Goal: Information Seeking & Learning: Learn about a topic

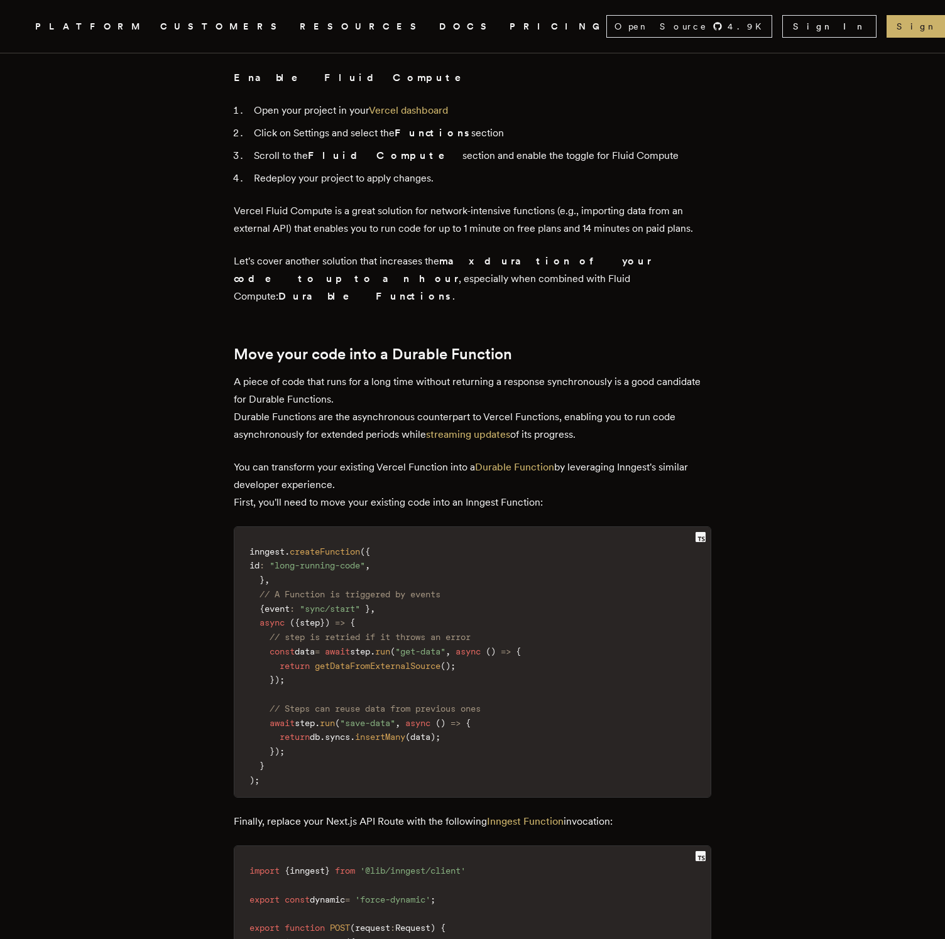
scroll to position [1506, 0]
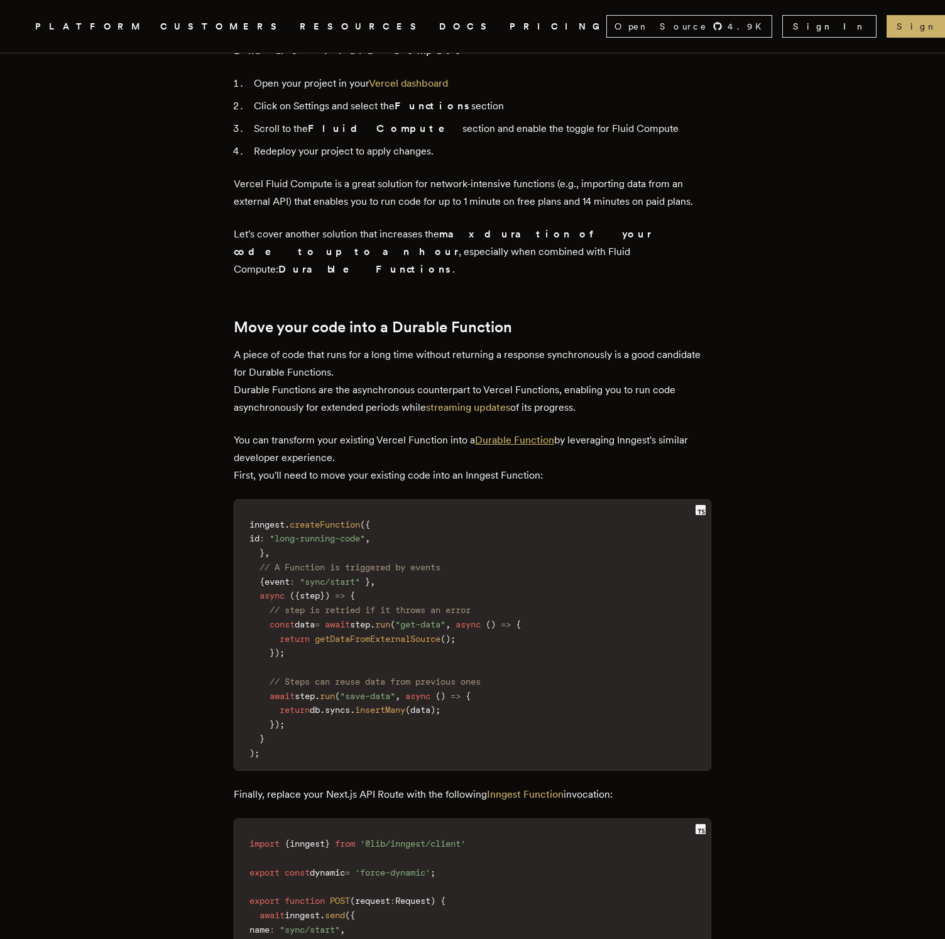
click at [546, 434] on link "Durable Function" at bounding box center [514, 440] width 79 height 12
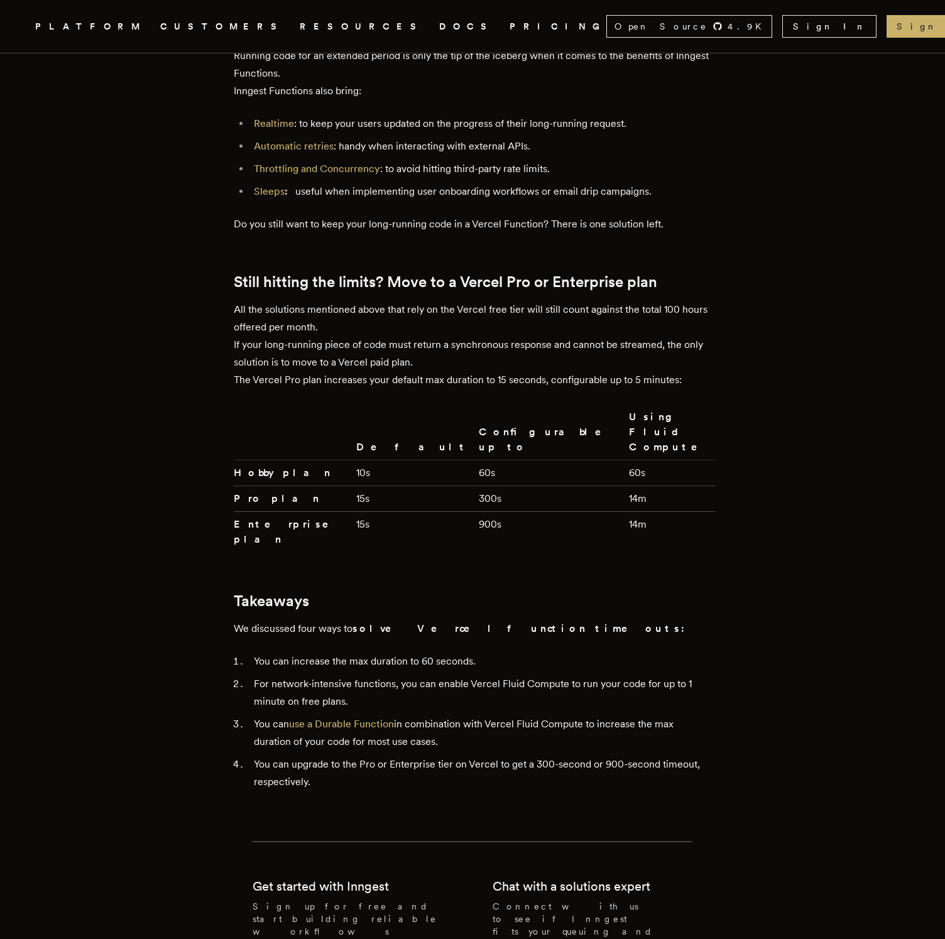
scroll to position [2959, 0]
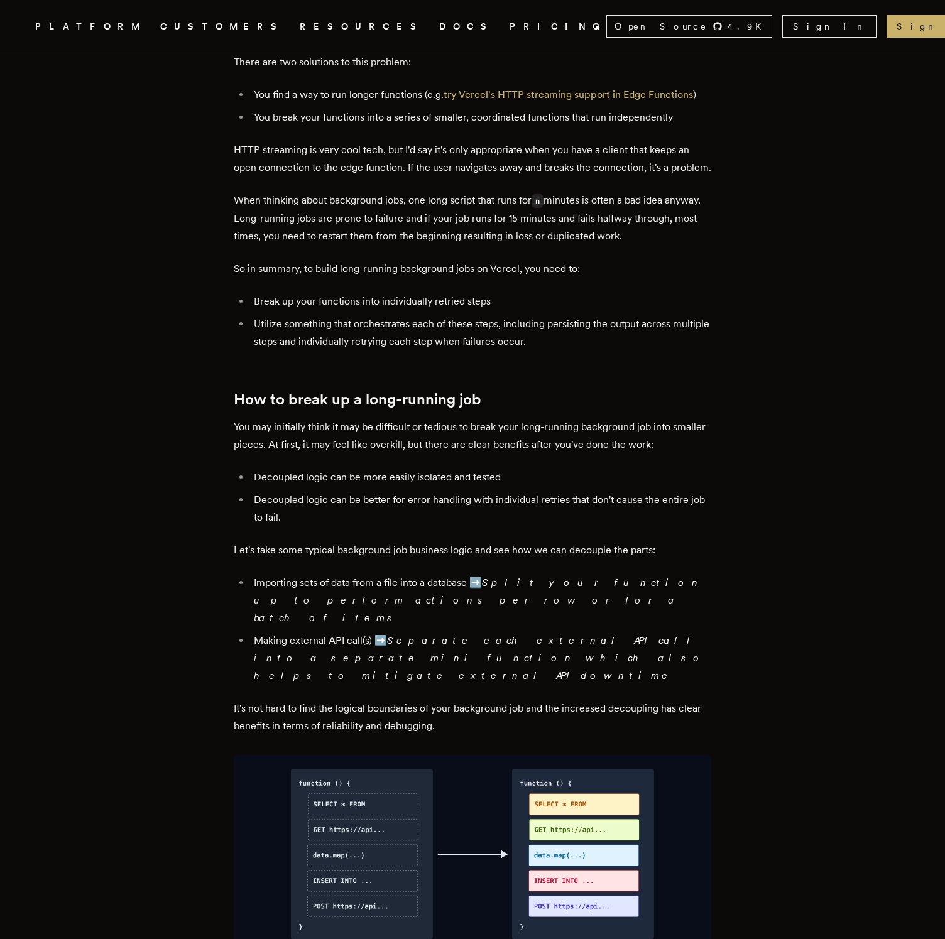
scroll to position [938, 0]
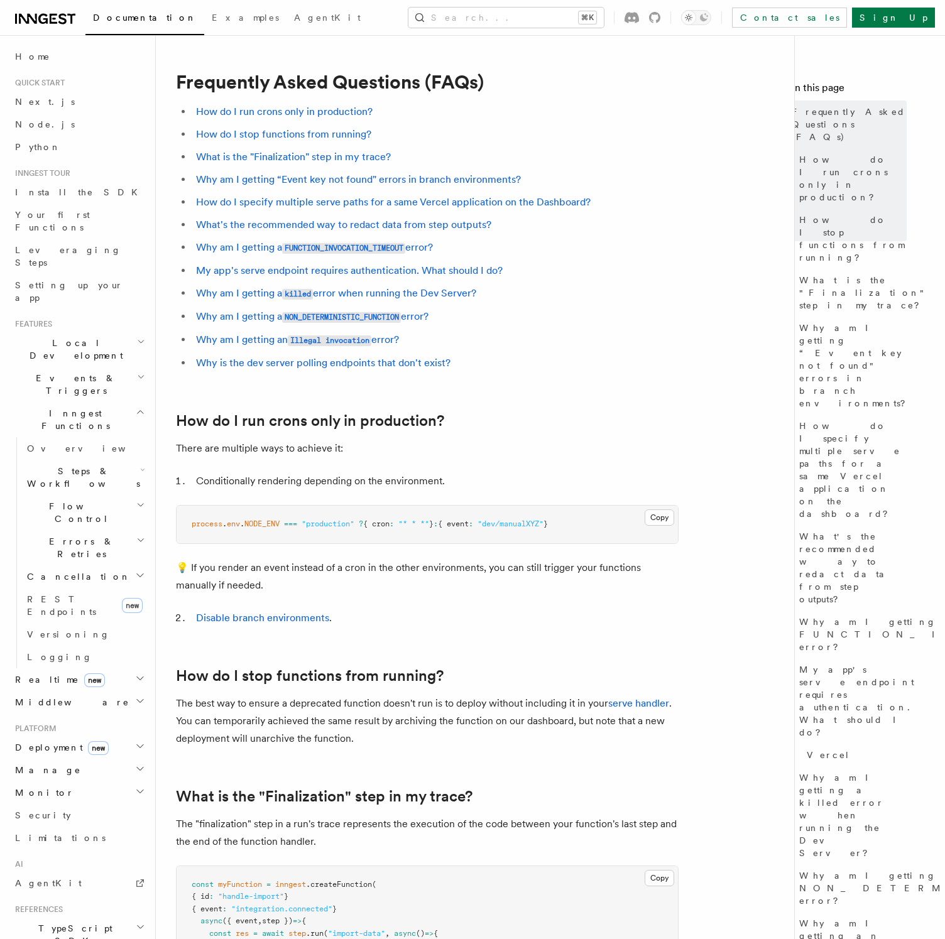
scroll to position [0, 28]
click at [428, 247] on link "Why am I getting a FUNCTION_INVOCATION_TIMEOUT error?" at bounding box center [314, 247] width 237 height 12
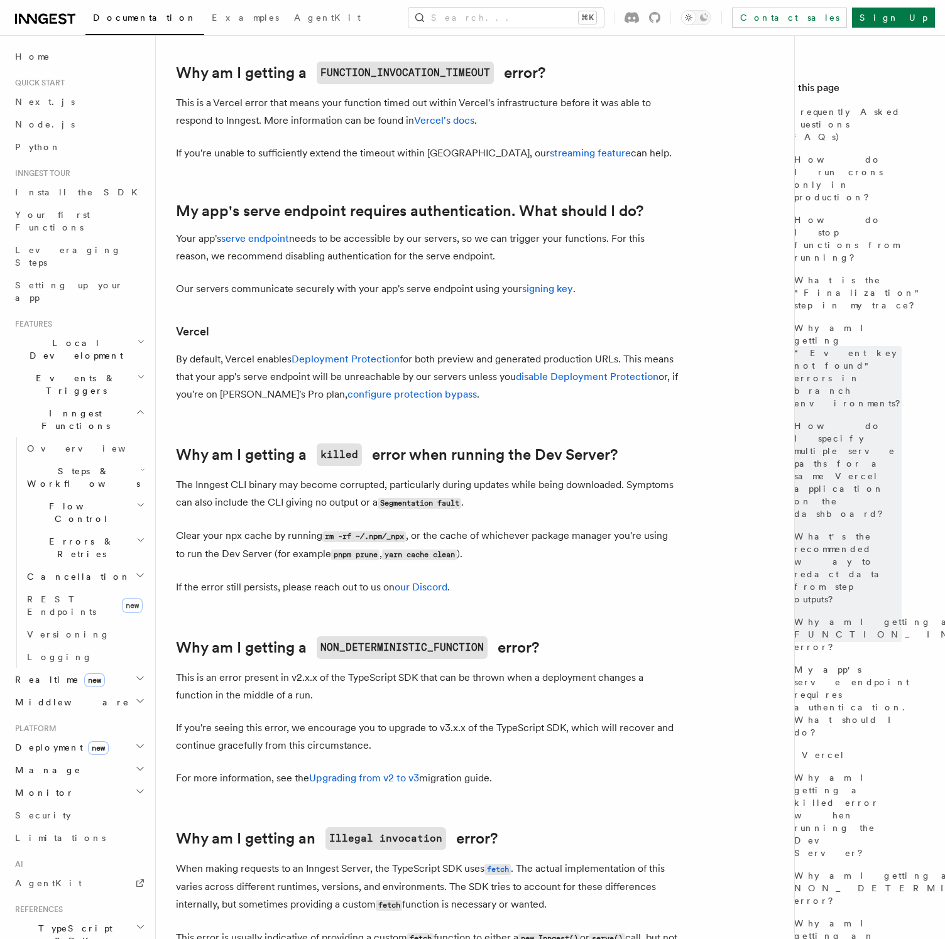
scroll to position [1341, 0]
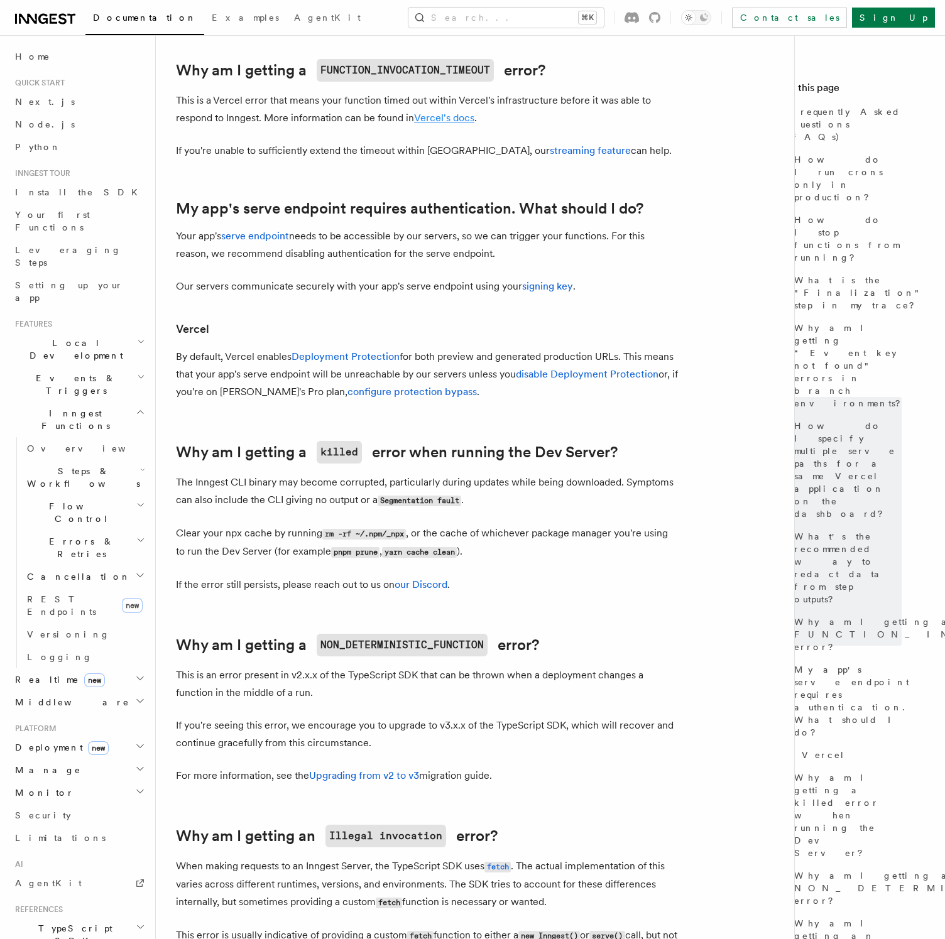
click at [449, 123] on link "Vercel's docs" at bounding box center [444, 118] width 60 height 12
